Goal: Information Seeking & Learning: Learn about a topic

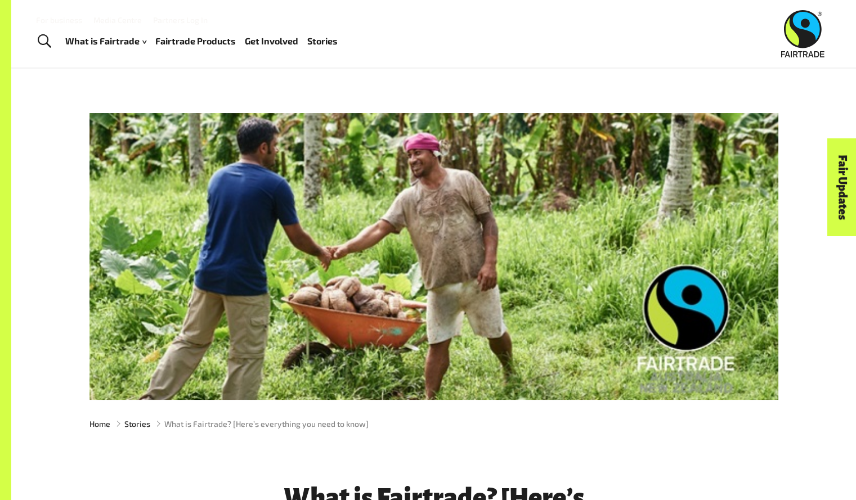
click at [403, 326] on div at bounding box center [433, 256] width 689 height 287
drag, startPoint x: 403, startPoint y: 326, endPoint x: 468, endPoint y: 242, distance: 105.9
click at [468, 242] on div at bounding box center [433, 256] width 689 height 287
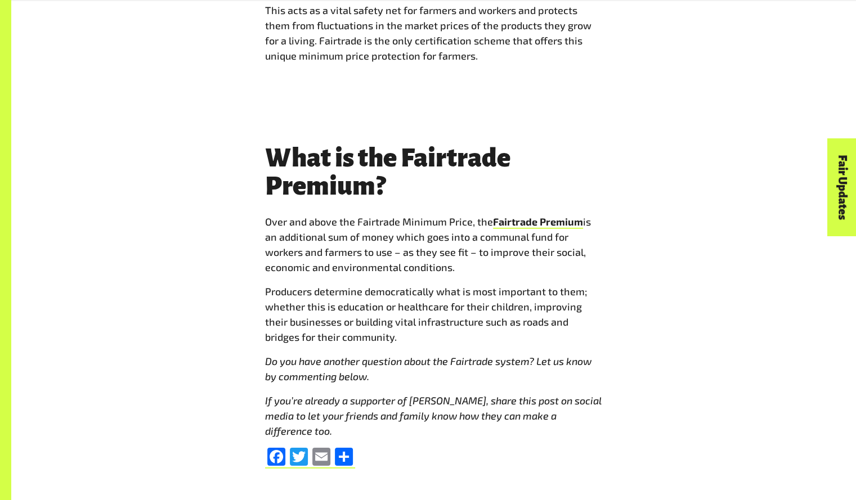
scroll to position [4460, 0]
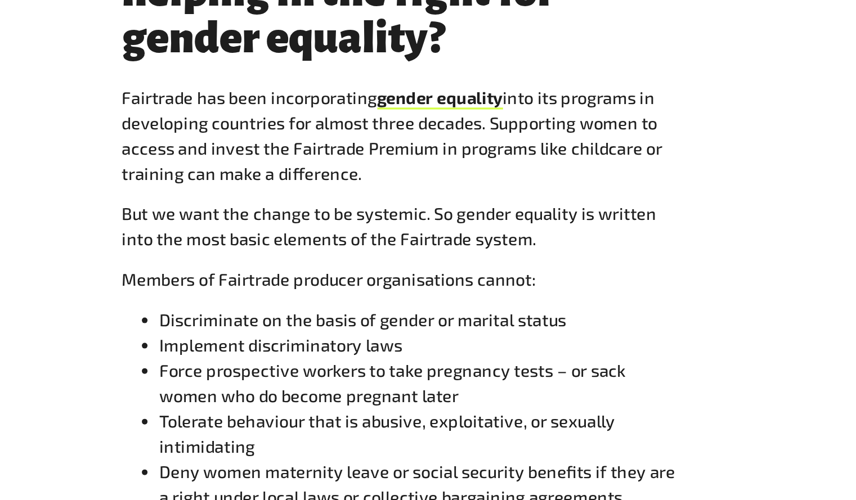
scroll to position [2546, 0]
